Goal: Check status: Check status

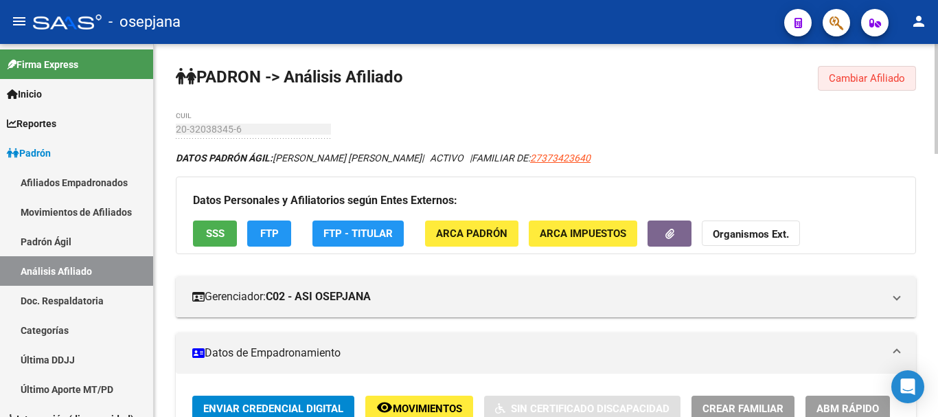
click at [851, 72] on span "Cambiar Afiliado" at bounding box center [867, 78] width 76 height 12
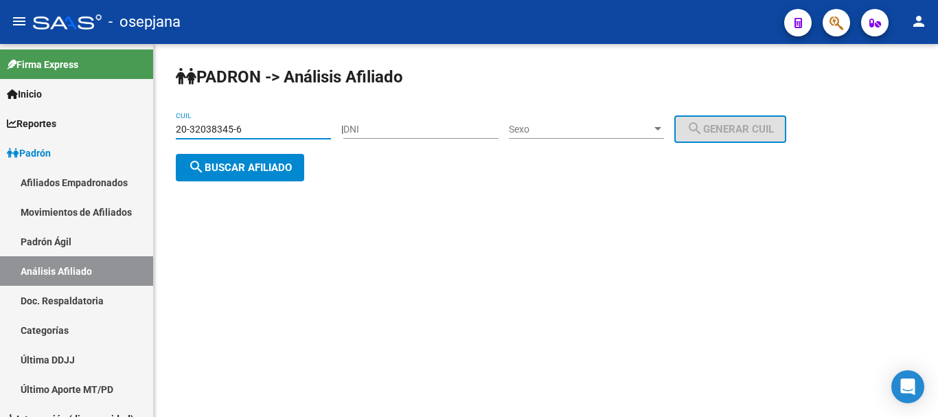
drag, startPoint x: 178, startPoint y: 128, endPoint x: 244, endPoint y: 127, distance: 66.6
click at [244, 127] on input "20-32038345-6" at bounding box center [253, 130] width 155 height 12
paste input "7-40737546-2"
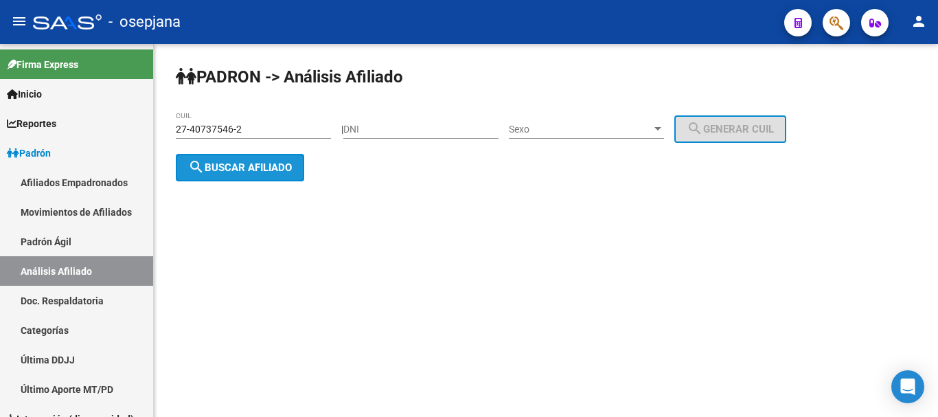
click at [238, 166] on span "search Buscar afiliado" at bounding box center [240, 167] width 104 height 12
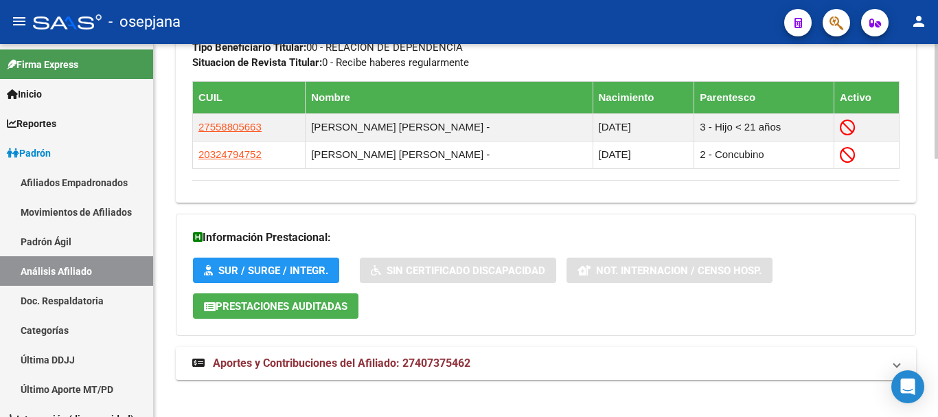
scroll to position [841, 0]
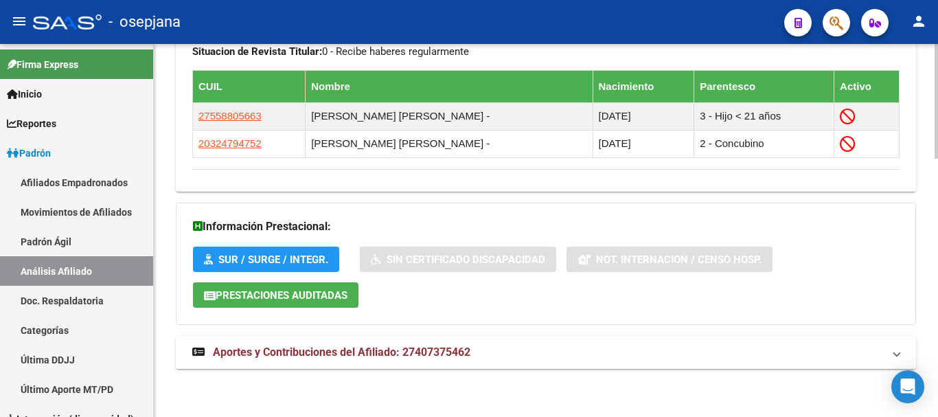
click at [306, 352] on span "Aportes y Contribuciones del Afiliado: 27407375462" at bounding box center [342, 351] width 258 height 13
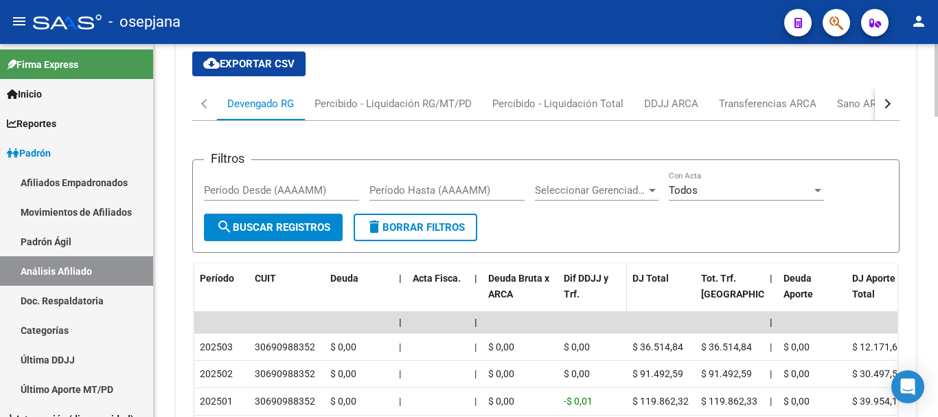
scroll to position [1126, 0]
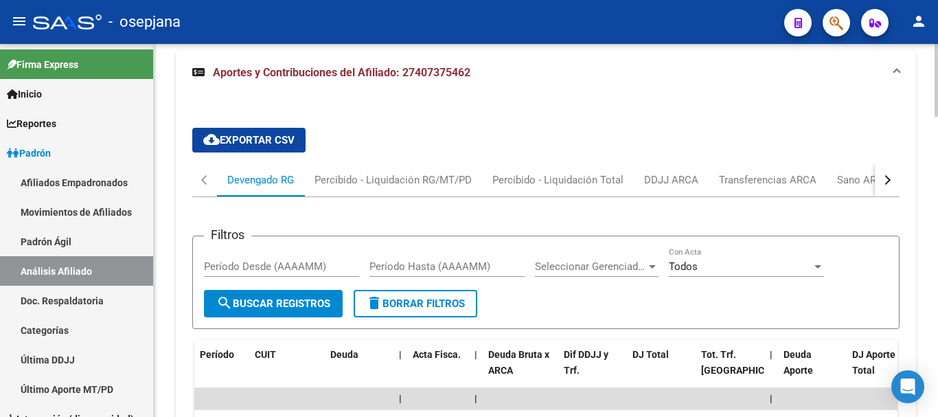
click at [887, 180] on div "button" at bounding box center [886, 180] width 10 height 10
click at [809, 180] on div "ARCA Relaciones Laborales" at bounding box center [805, 179] width 128 height 15
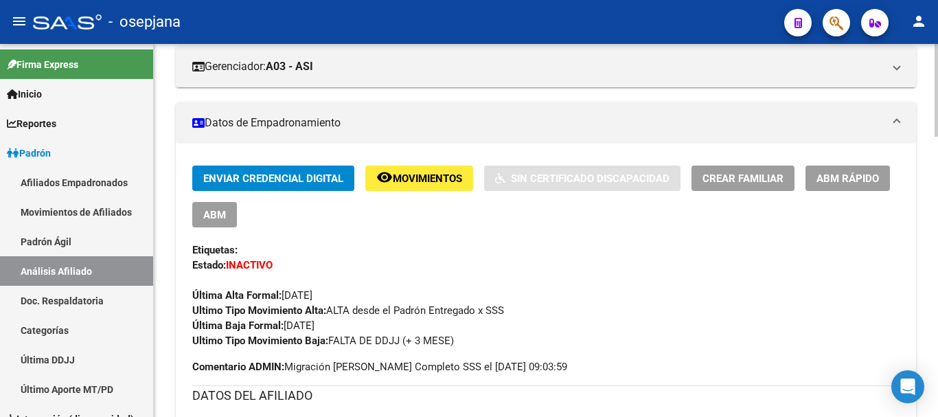
scroll to position [0, 0]
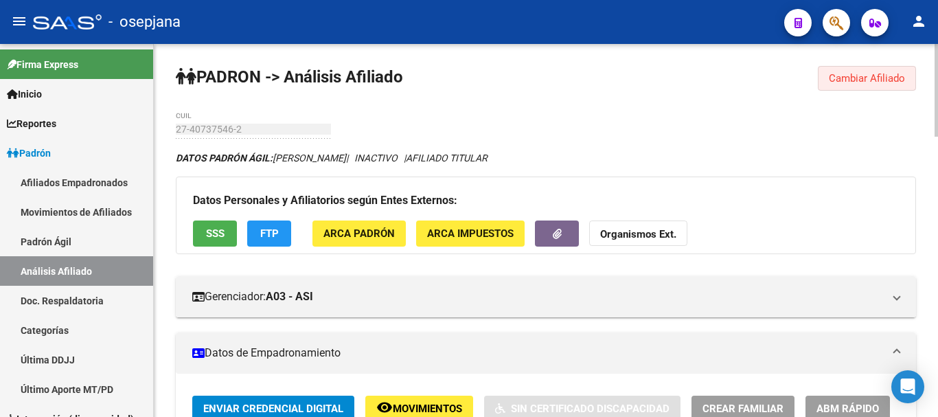
click at [869, 75] on span "Cambiar Afiliado" at bounding box center [867, 78] width 76 height 12
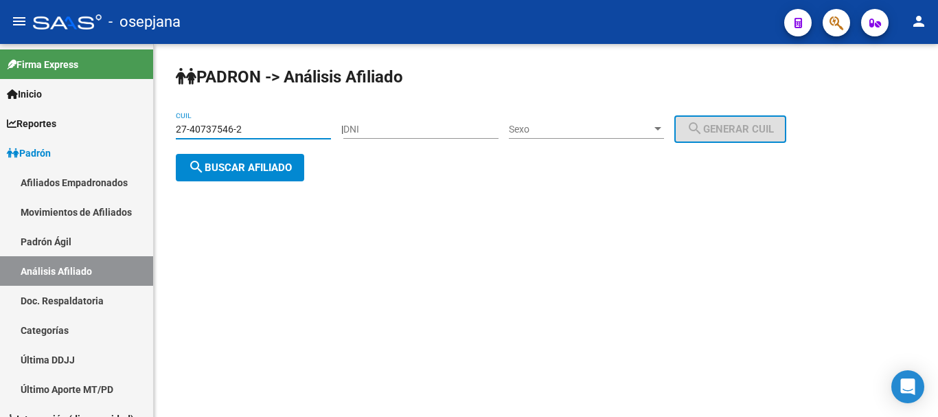
drag, startPoint x: 179, startPoint y: 127, endPoint x: 207, endPoint y: 127, distance: 28.8
click at [207, 127] on input "27-40737546-2" at bounding box center [253, 130] width 155 height 12
click at [173, 129] on div "[PERSON_NAME] -> Análisis Afiliado 27-40737546-2 CUIL | DNI Sexo Sexo search Ge…" at bounding box center [546, 134] width 784 height 181
drag, startPoint x: 177, startPoint y: 128, endPoint x: 251, endPoint y: 128, distance: 73.5
click at [251, 128] on input "27-40737546-2" at bounding box center [253, 130] width 155 height 12
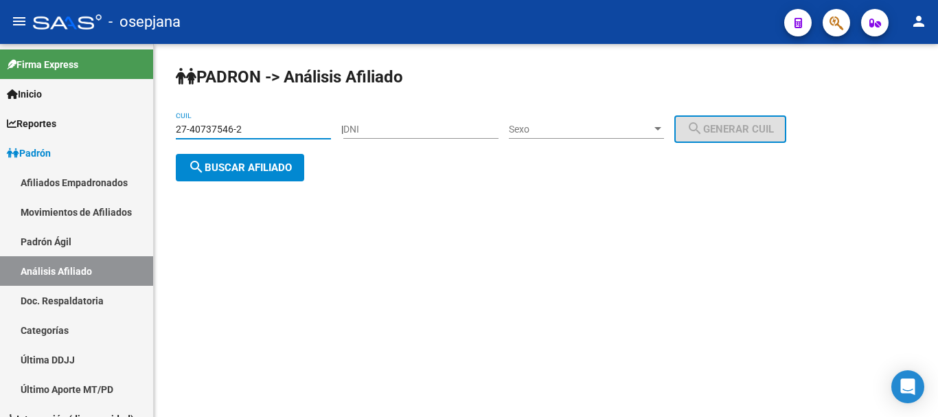
paste input "0-43094852-1"
type input "20-43094852-1"
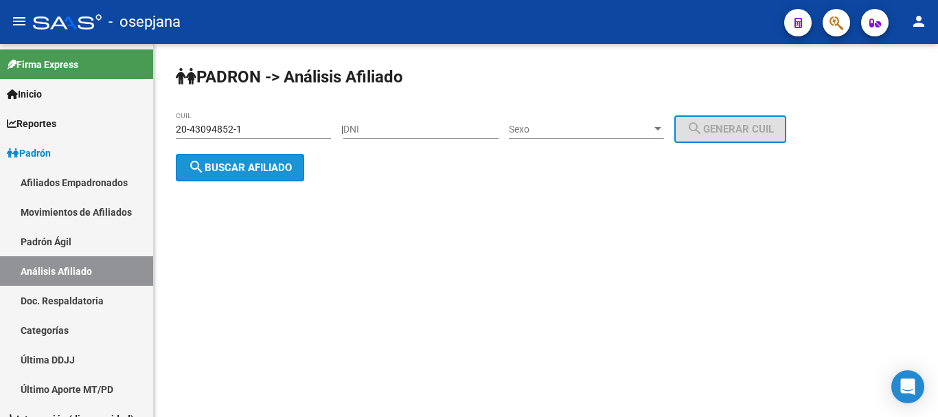
click at [235, 164] on span "search Buscar afiliado" at bounding box center [240, 167] width 104 height 12
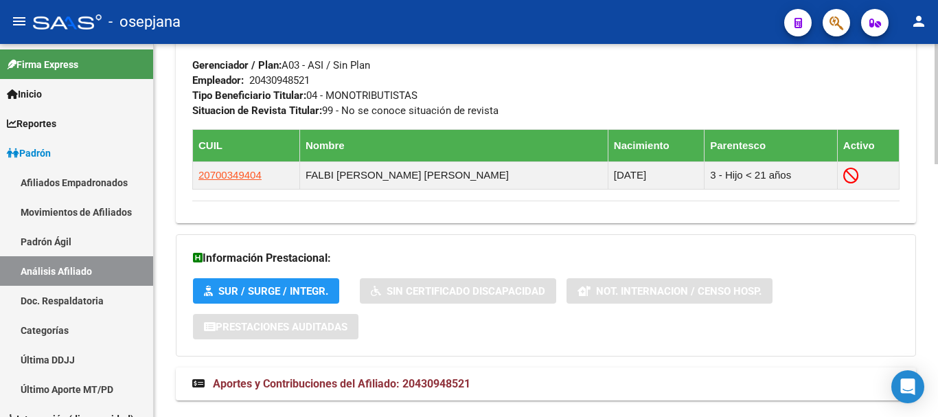
scroll to position [787, 0]
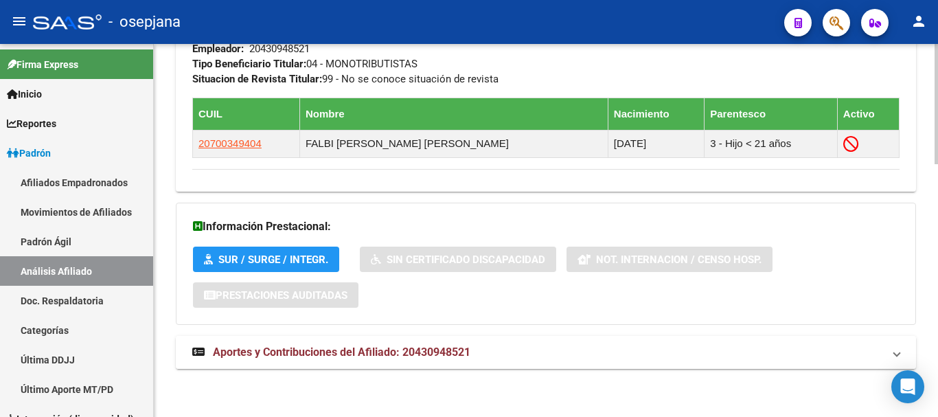
drag, startPoint x: 310, startPoint y: 353, endPoint x: 405, endPoint y: 329, distance: 97.8
click at [311, 353] on span "Aportes y Contribuciones del Afiliado: 20430948521" at bounding box center [342, 351] width 258 height 13
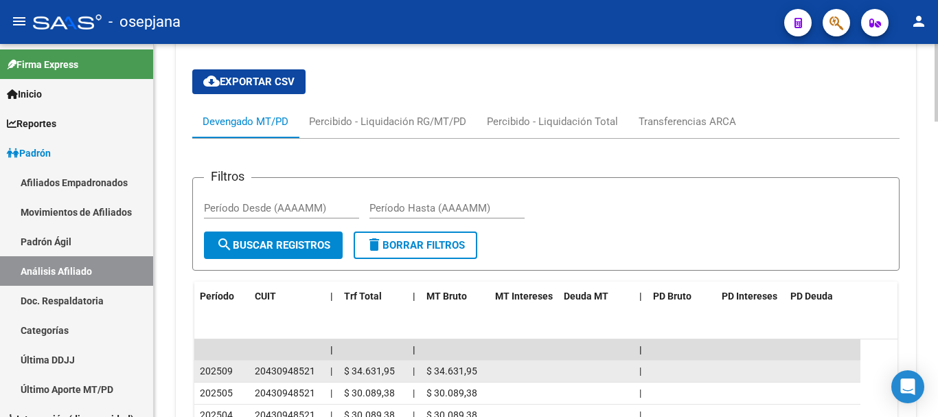
scroll to position [1268, 0]
